Goal: Information Seeking & Learning: Learn about a topic

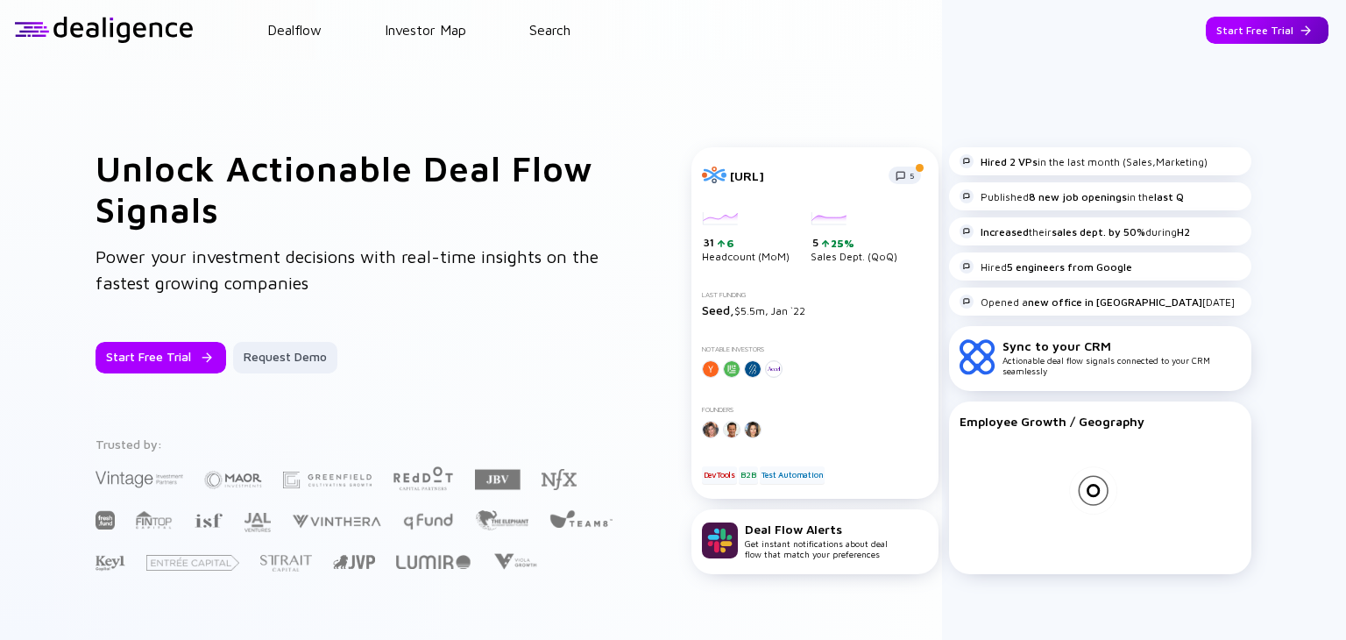
click at [1248, 25] on div "Start Free Trial" at bounding box center [1267, 30] width 123 height 27
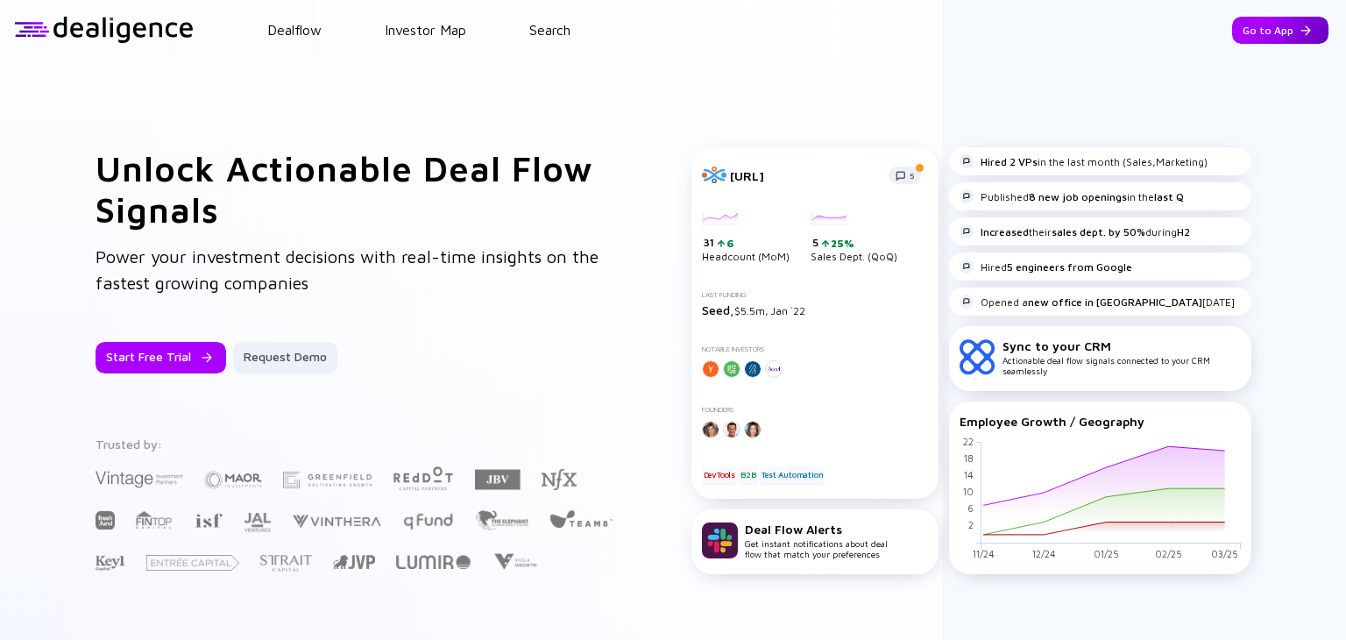
click at [1274, 32] on div "Go to App" at bounding box center [1280, 30] width 96 height 27
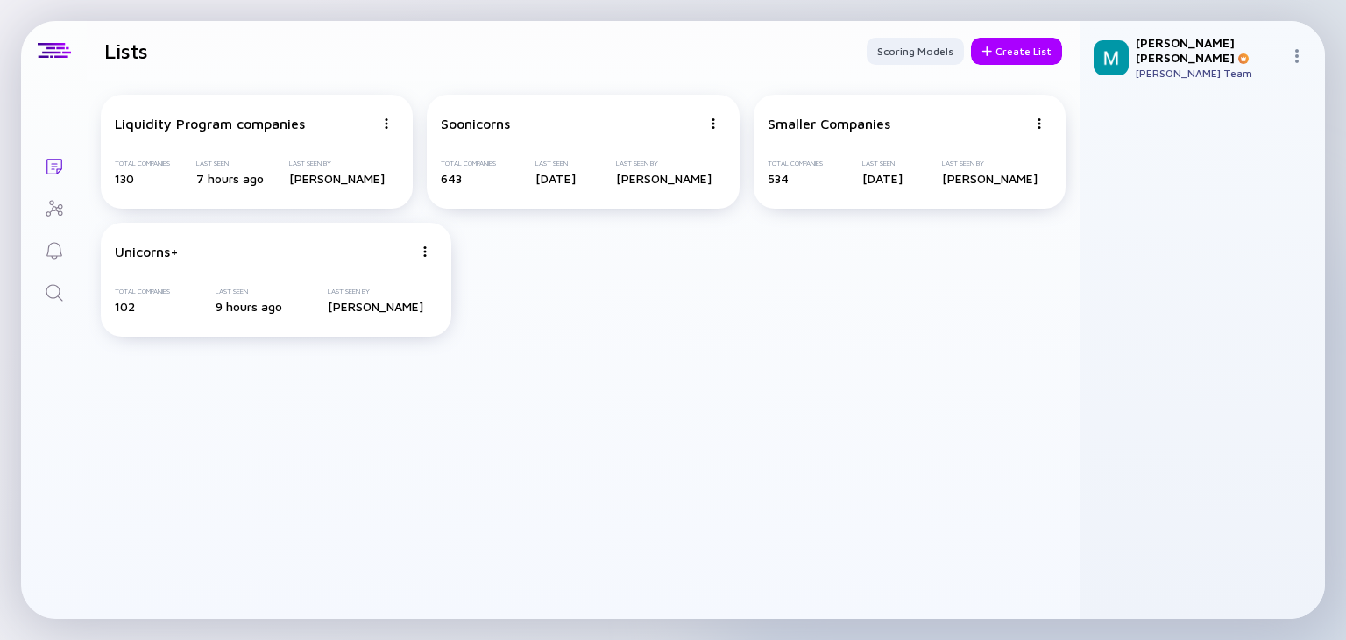
click at [48, 302] on icon "Search" at bounding box center [54, 292] width 21 height 21
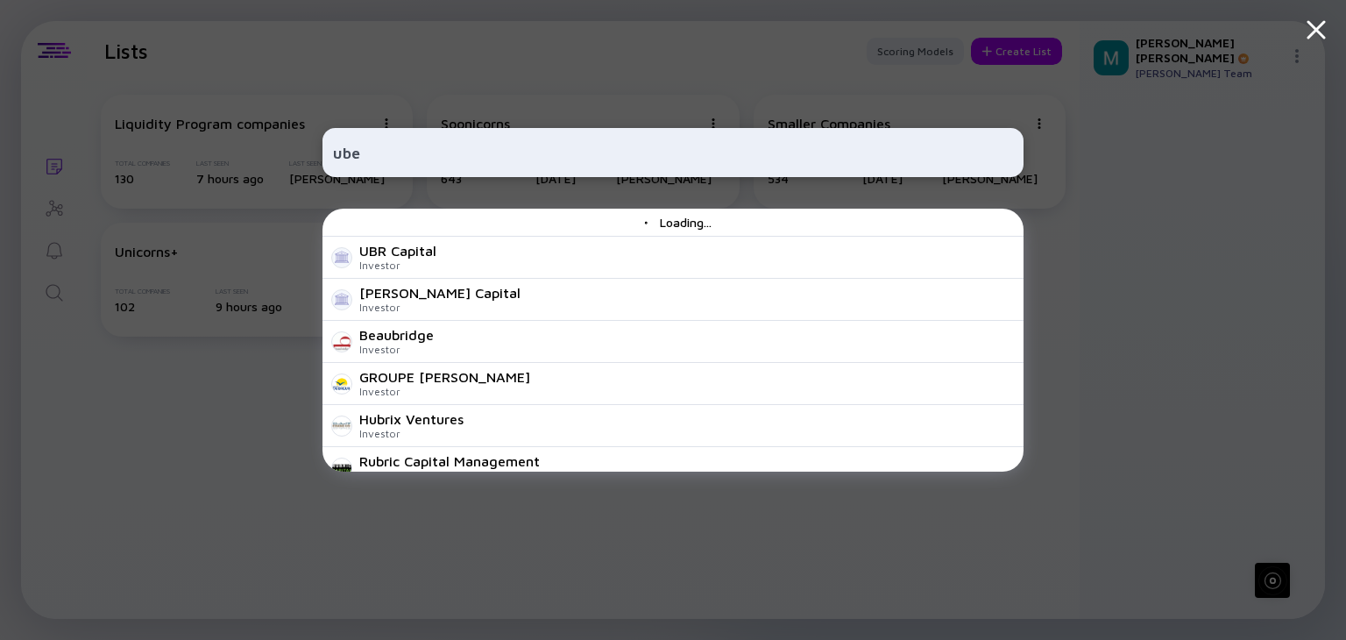
type input "ubey"
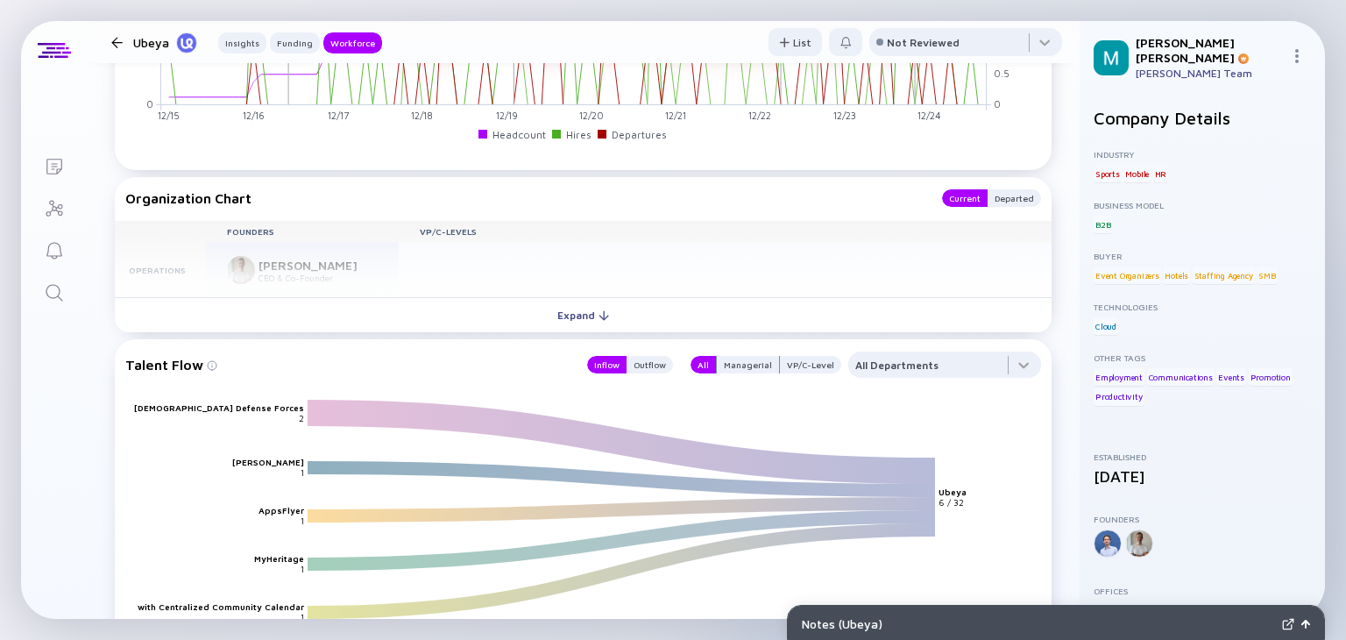
scroll to position [1868, 0]
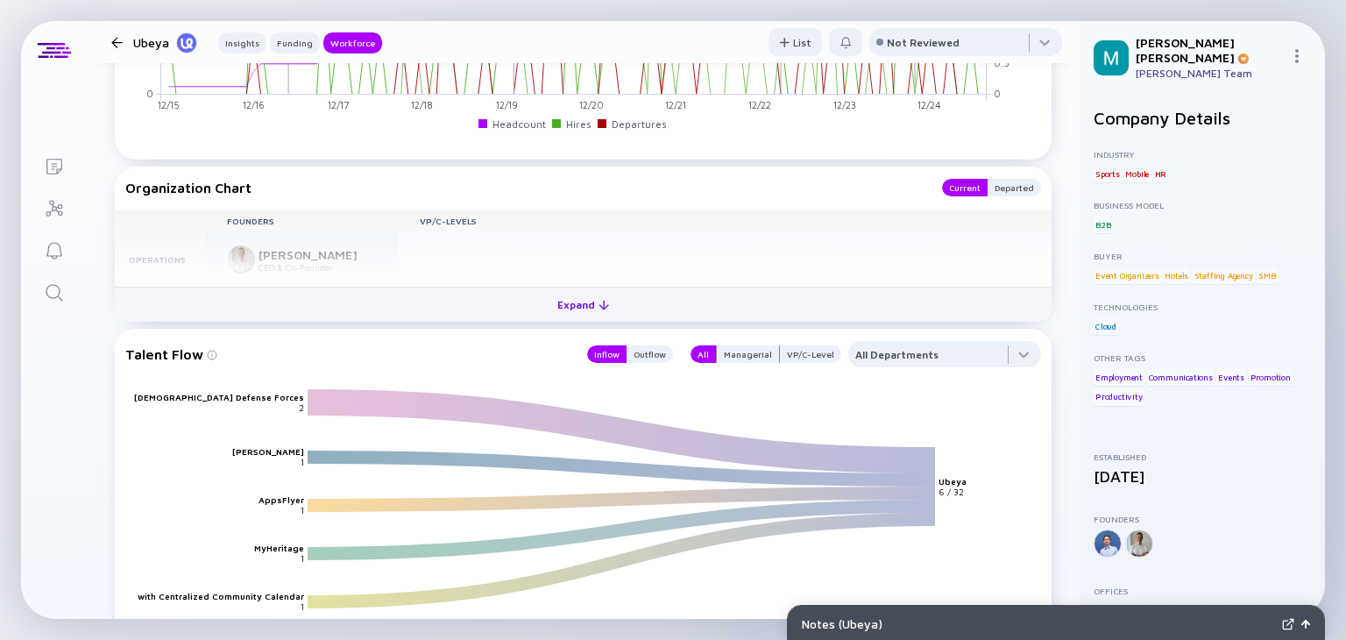
click at [550, 309] on div "Expand" at bounding box center [583, 304] width 73 height 27
